Goal: Transaction & Acquisition: Purchase product/service

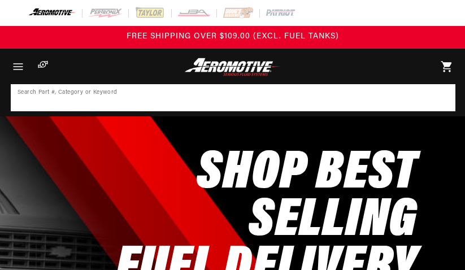
click at [145, 91] on input at bounding box center [233, 97] width 442 height 25
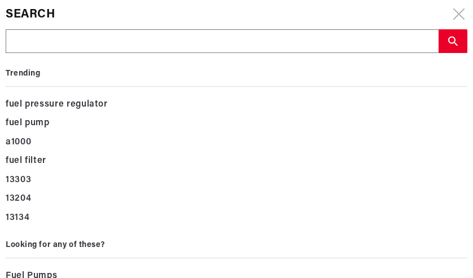
type input "1"
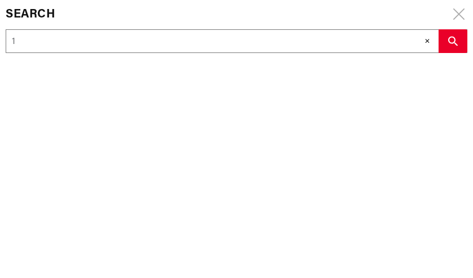
type input "18"
type input "180"
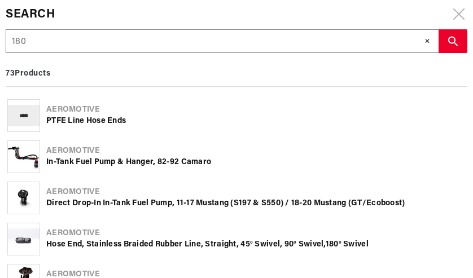
type input "1805"
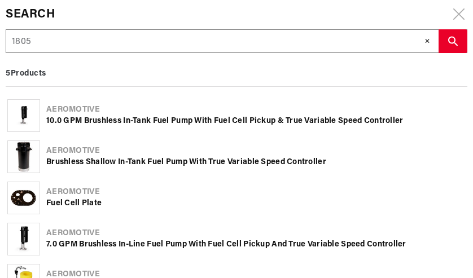
type input "18055"
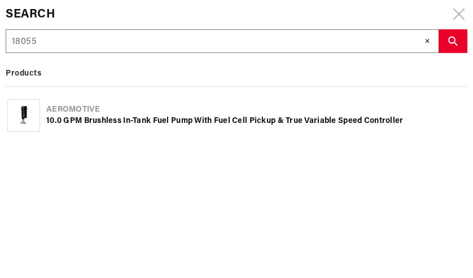
type input "18055"
click at [174, 118] on div "10.0 GPM Brushless In-Tank Fuel Pump with Fuel Cell Pickup & True Variable Spee…" at bounding box center [255, 121] width 419 height 11
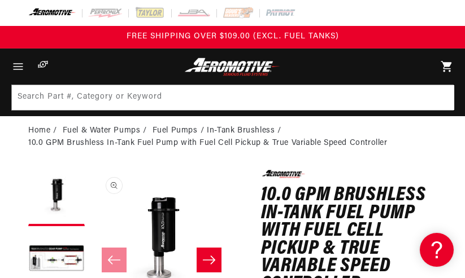
click at [49, 10] on img at bounding box center [52, 13] width 48 height 12
